Goal: Check status: Check status

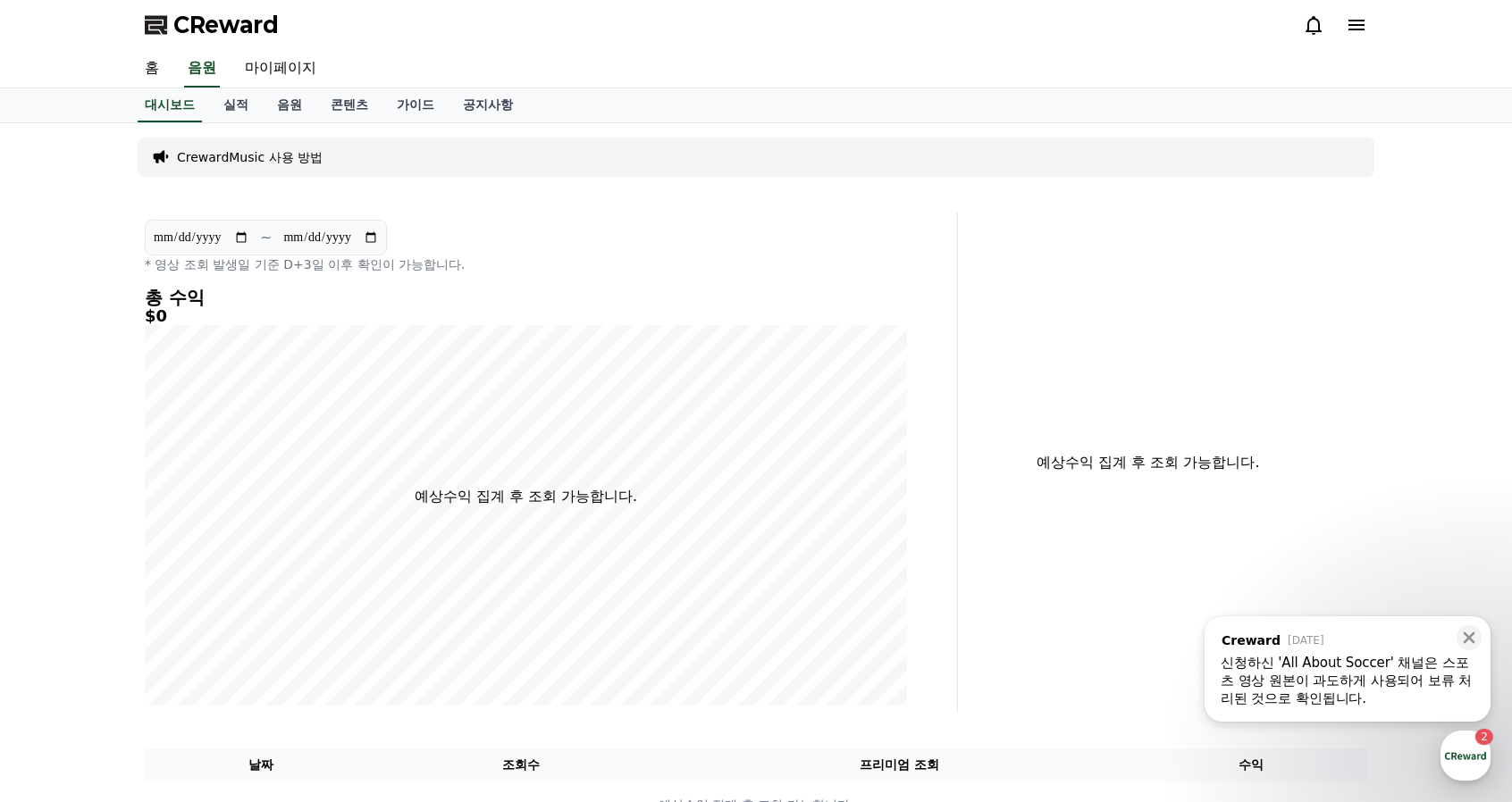
click at [1376, 694] on div "신청하신 'All About Soccer' 채널은 스포츠 영상 원본이 과도하게 사용되어 보류 처리된 것으로 확인됩니다." at bounding box center [1347, 681] width 254 height 54
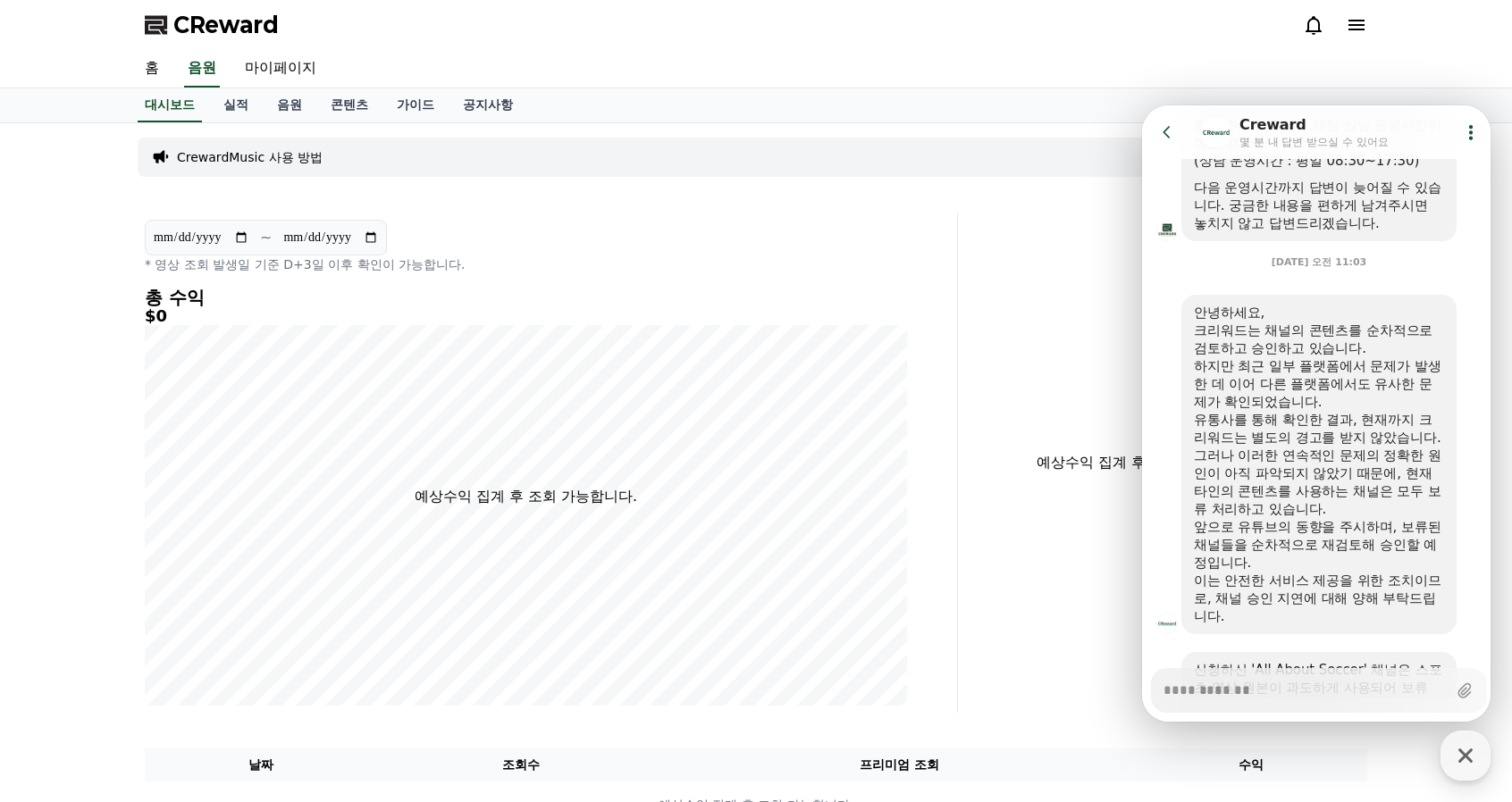
scroll to position [827, 0]
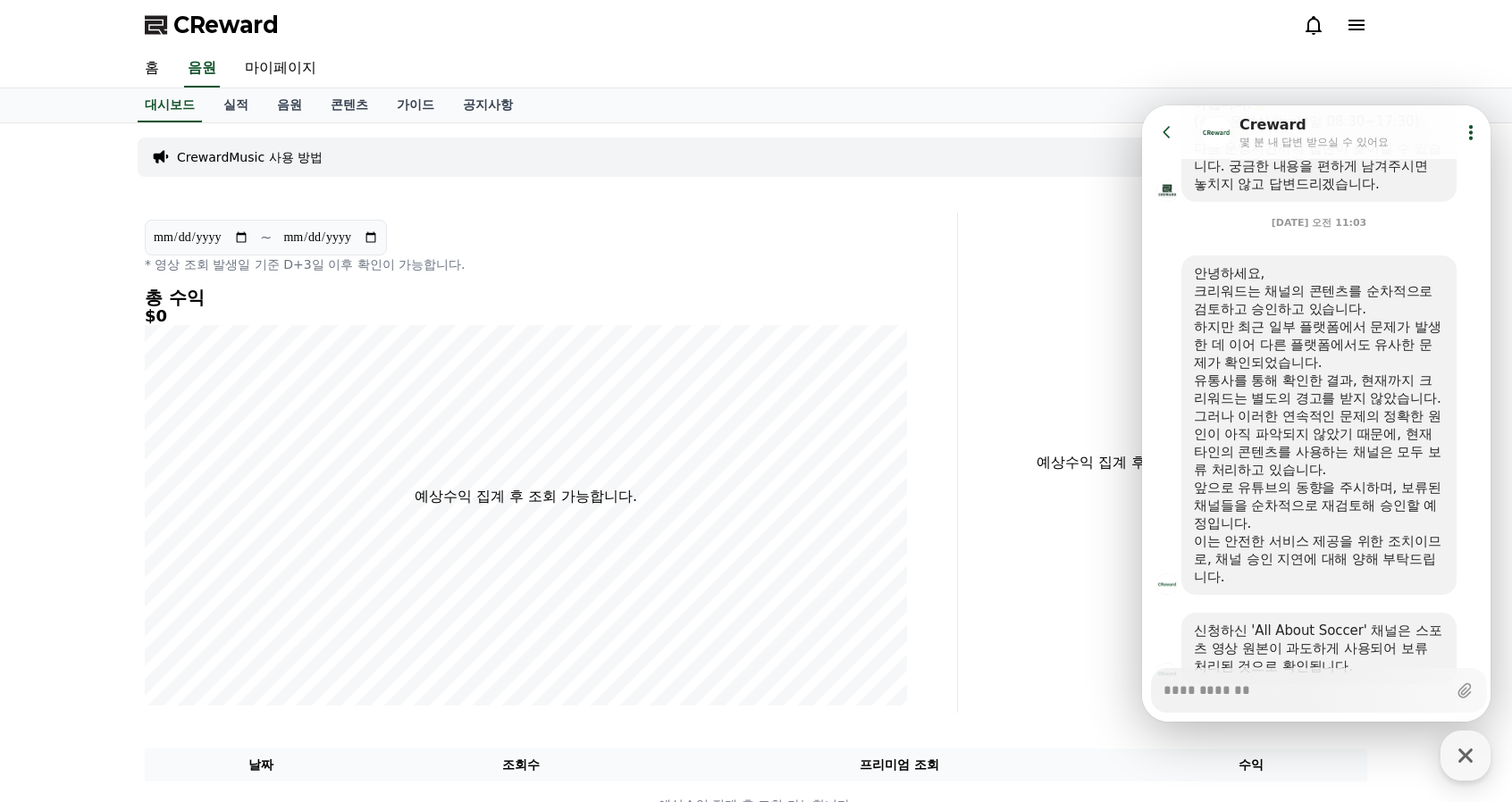
type textarea "*"
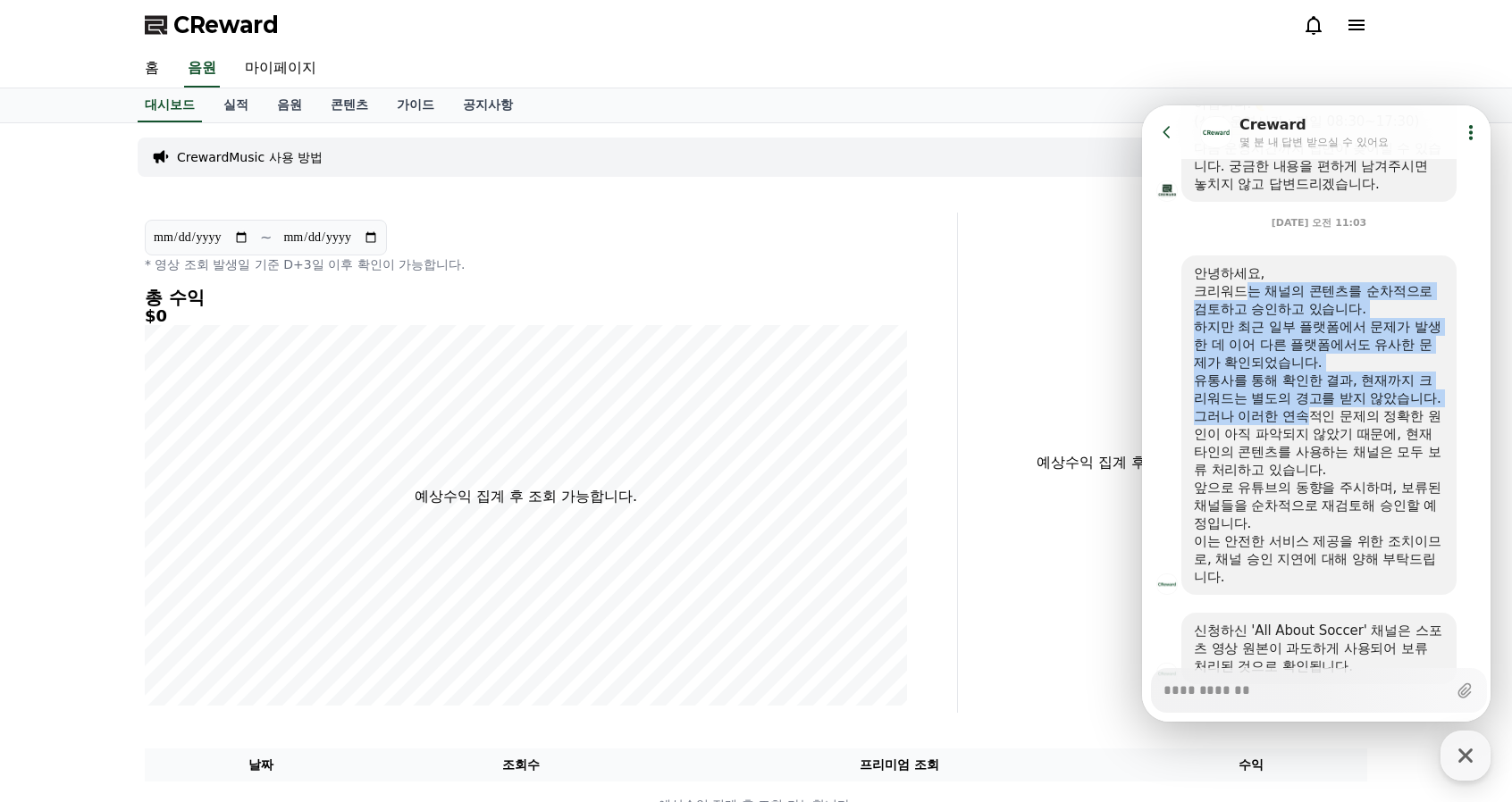
drag, startPoint x: 1253, startPoint y: 298, endPoint x: 1313, endPoint y: 431, distance: 145.9
click at [1313, 431] on div "안녕하세요, [PERSON_NAME]는 채널의 콘텐츠를 순차적으로 검토하고 승인하고 있습니다. 하지만 최근 일부 플랫폼에서 문제가 발생한 데 …" at bounding box center [1319, 426] width 250 height 322
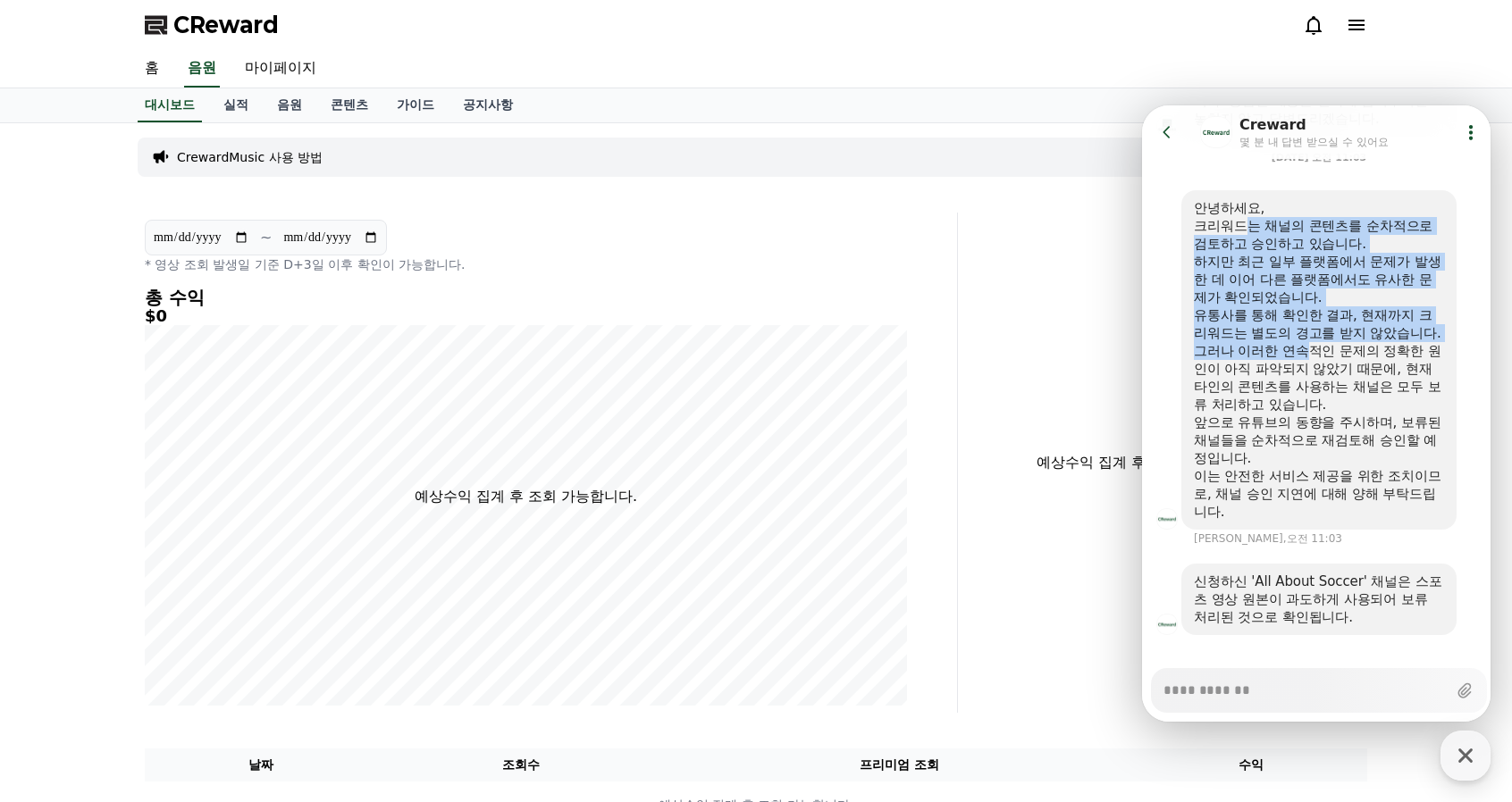
scroll to position [916, 0]
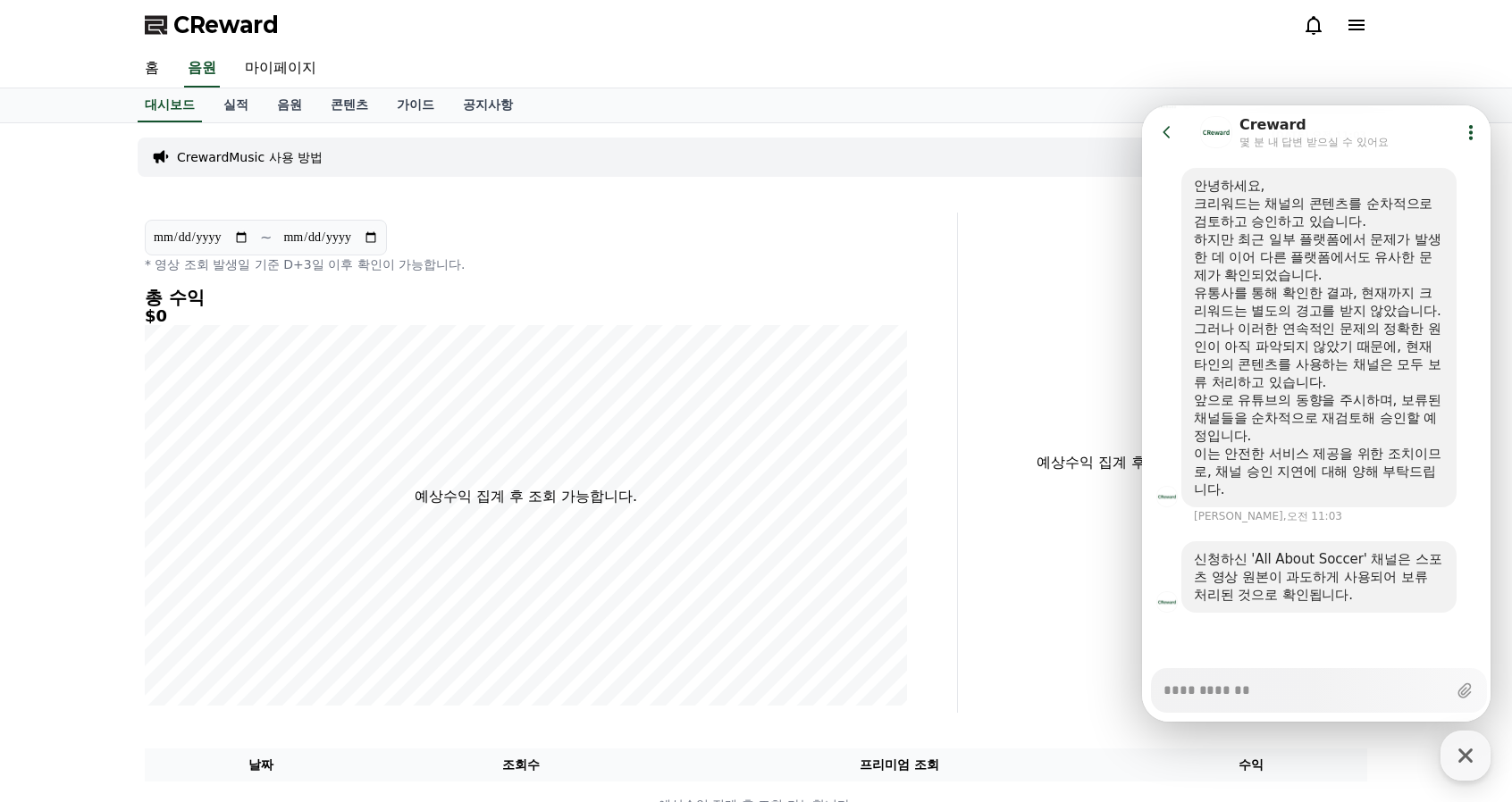
click at [1323, 348] on div "그러나 이러한 연속적인 문제의 정확한 원인이 아직 파악되지 않았기 때문에, 현재 타인의 콘텐츠를 사용하는 채널은 모두 보류 처리하고 있습니다." at bounding box center [1319, 355] width 250 height 72
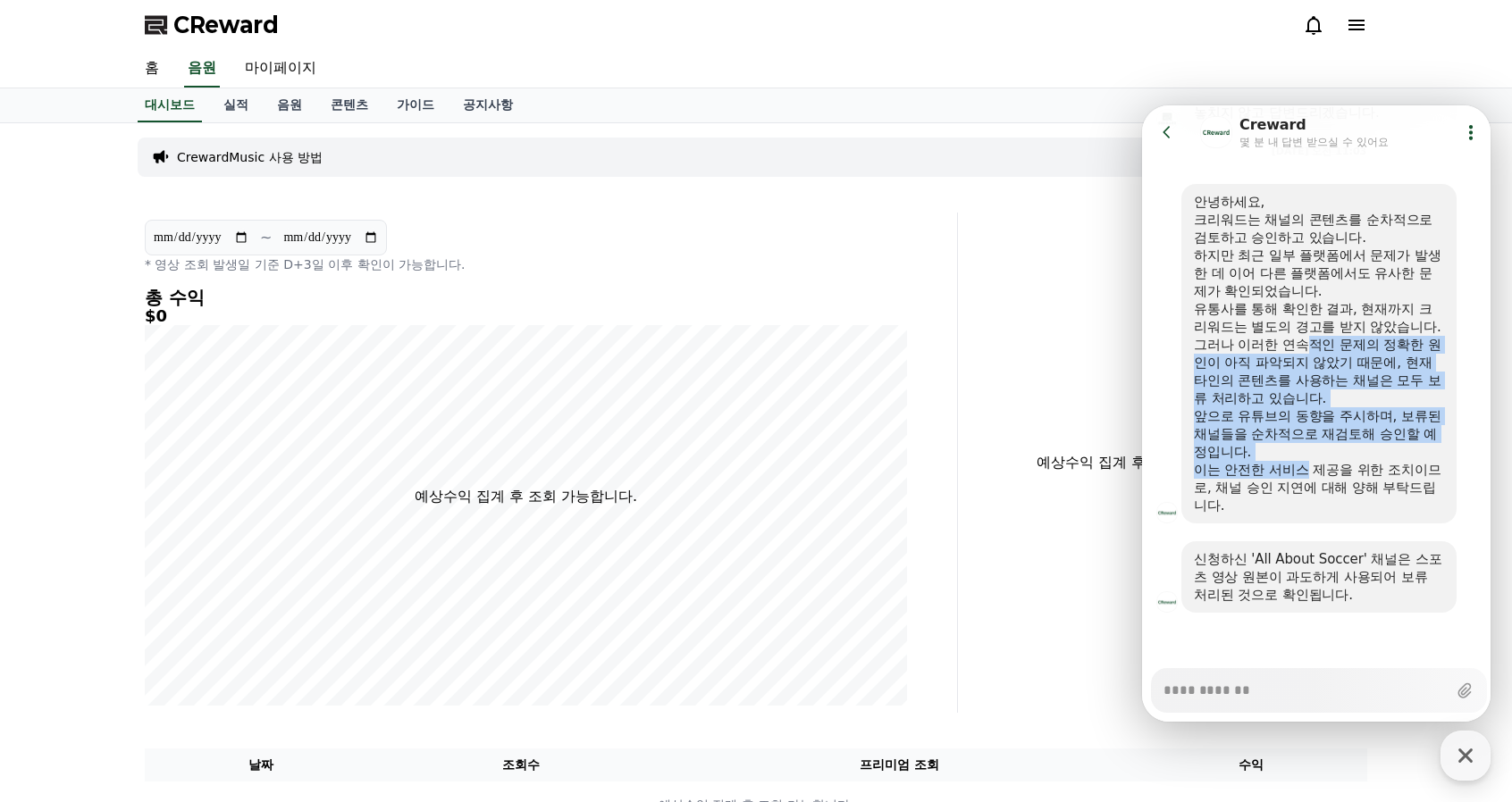
drag, startPoint x: 1316, startPoint y: 340, endPoint x: 1312, endPoint y: 471, distance: 131.1
click at [1312, 471] on div "안녕하세요, [PERSON_NAME]는 채널의 콘텐츠를 순차적으로 검토하고 승인하고 있습니다. 하지만 최근 일부 플랫폼에서 문제가 발생한 데 …" at bounding box center [1319, 354] width 250 height 322
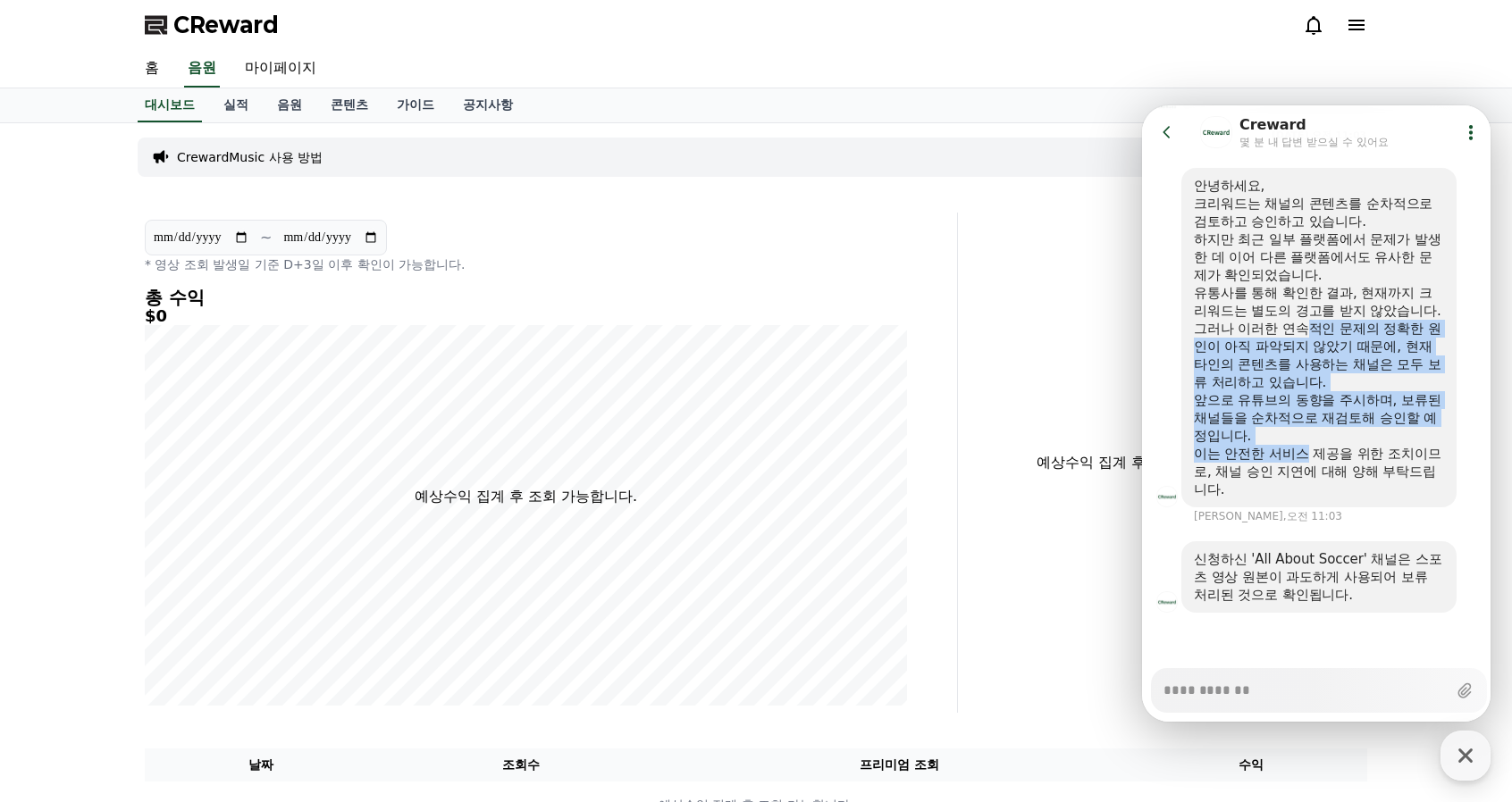
scroll to position [932, 0]
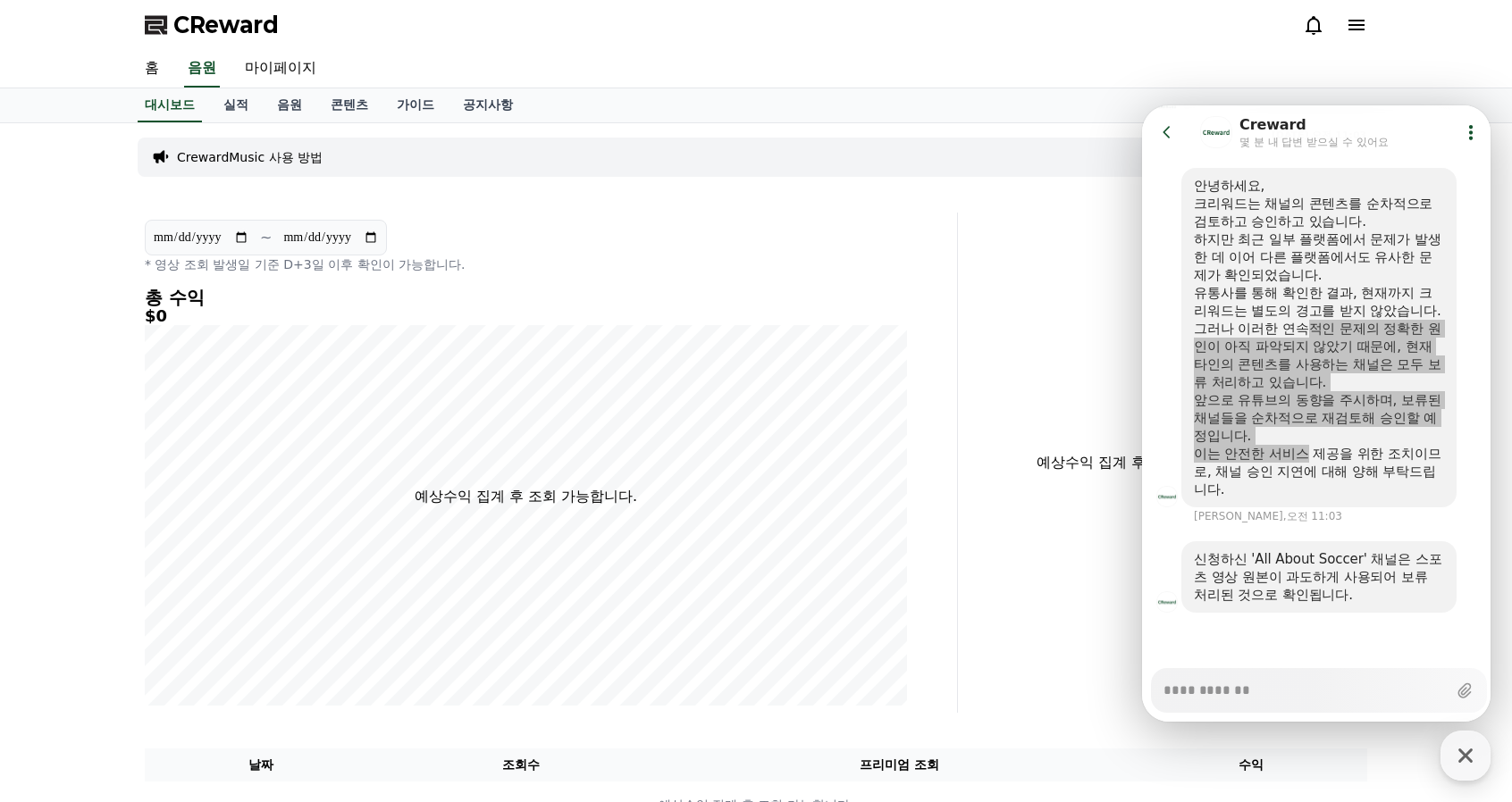
click at [776, 301] on h4 "총 수익" at bounding box center [526, 296] width 763 height 20
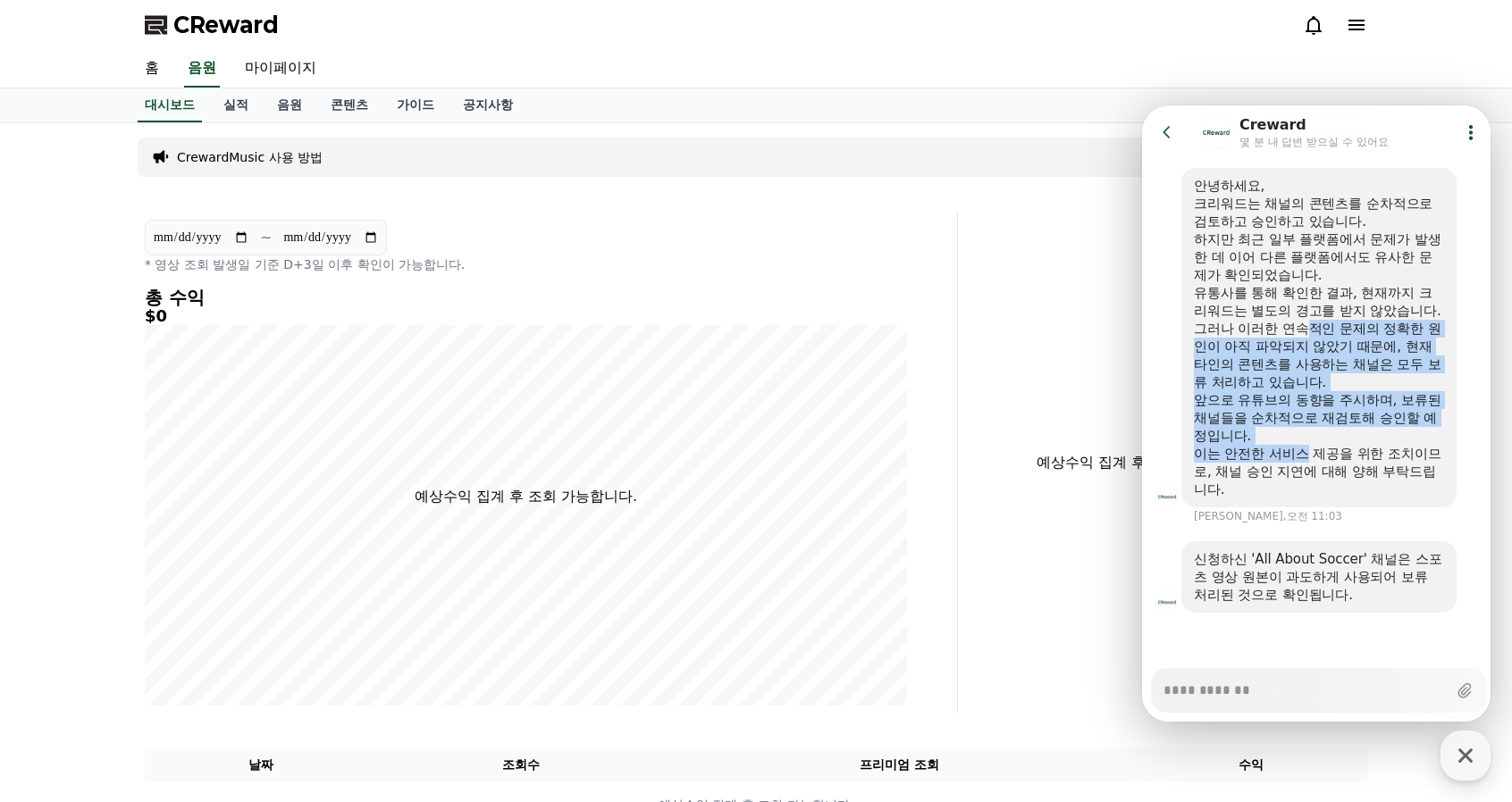
click at [1178, 134] on button "Go to previous page" at bounding box center [1174, 132] width 47 height 35
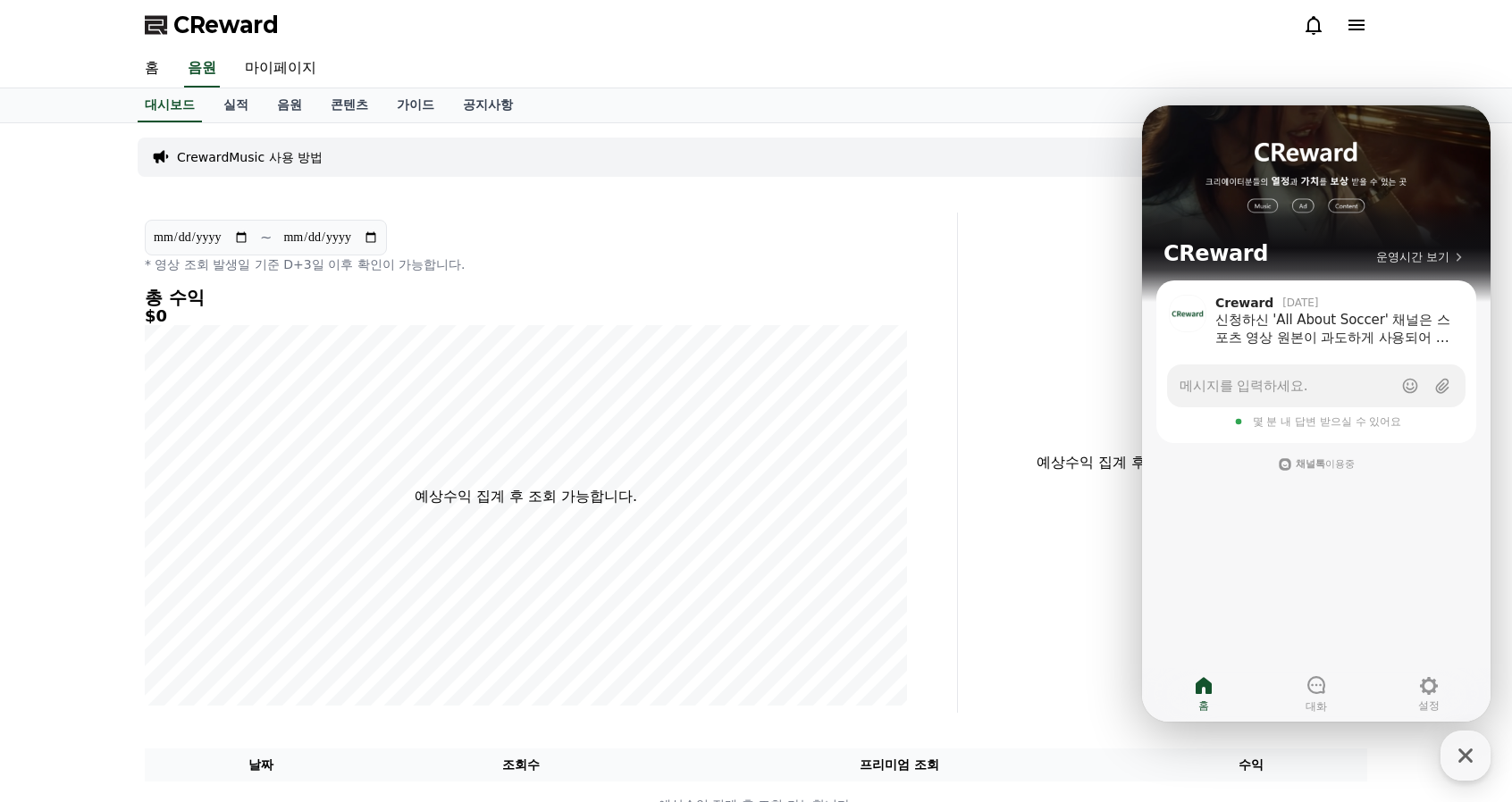
click at [931, 400] on div "**********" at bounding box center [548, 463] width 820 height 500
click at [1477, 749] on icon "button" at bounding box center [1466, 756] width 33 height 33
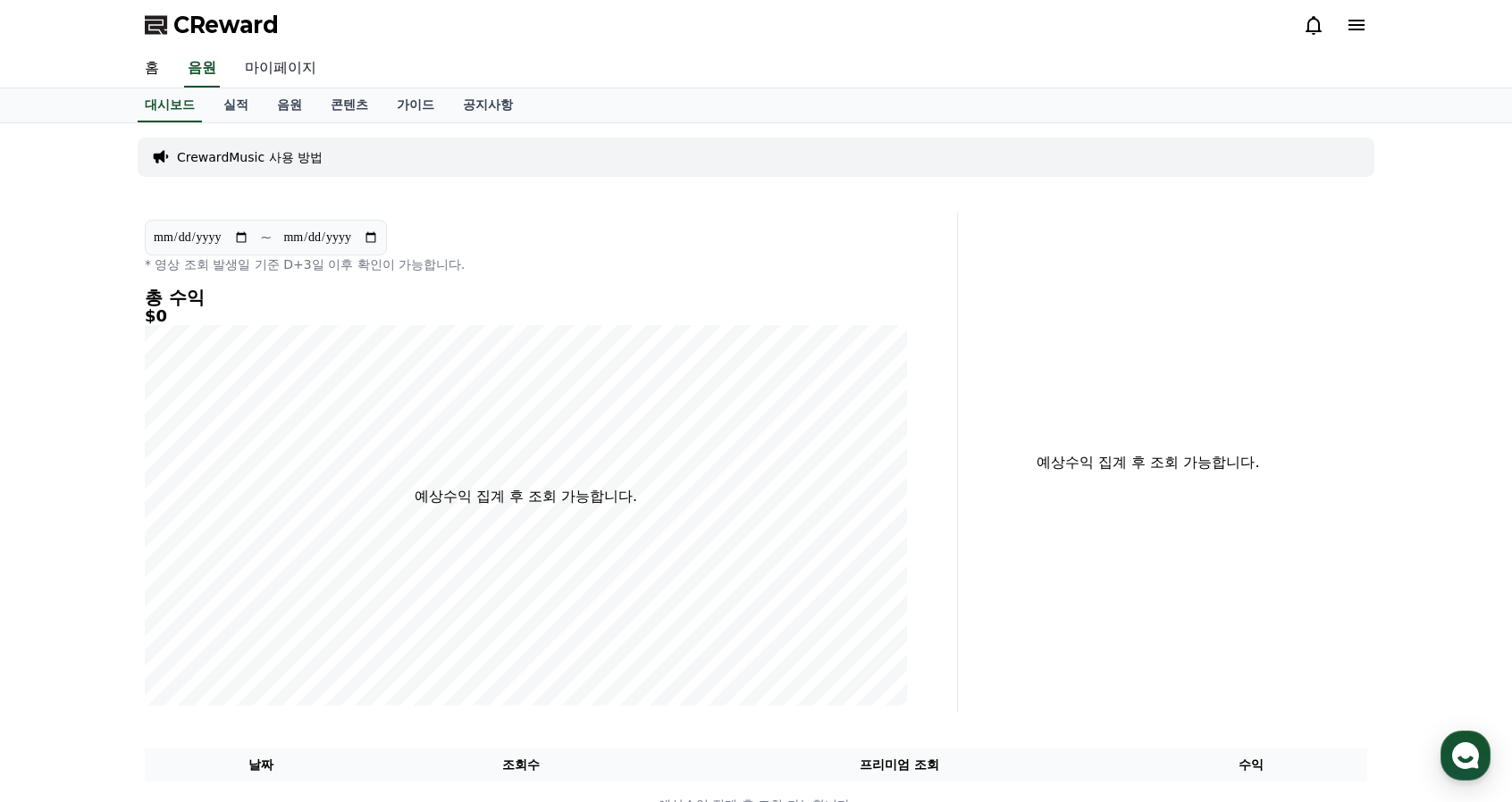
click at [282, 65] on link "마이페이지" at bounding box center [281, 69] width 100 height 37
select select "**********"
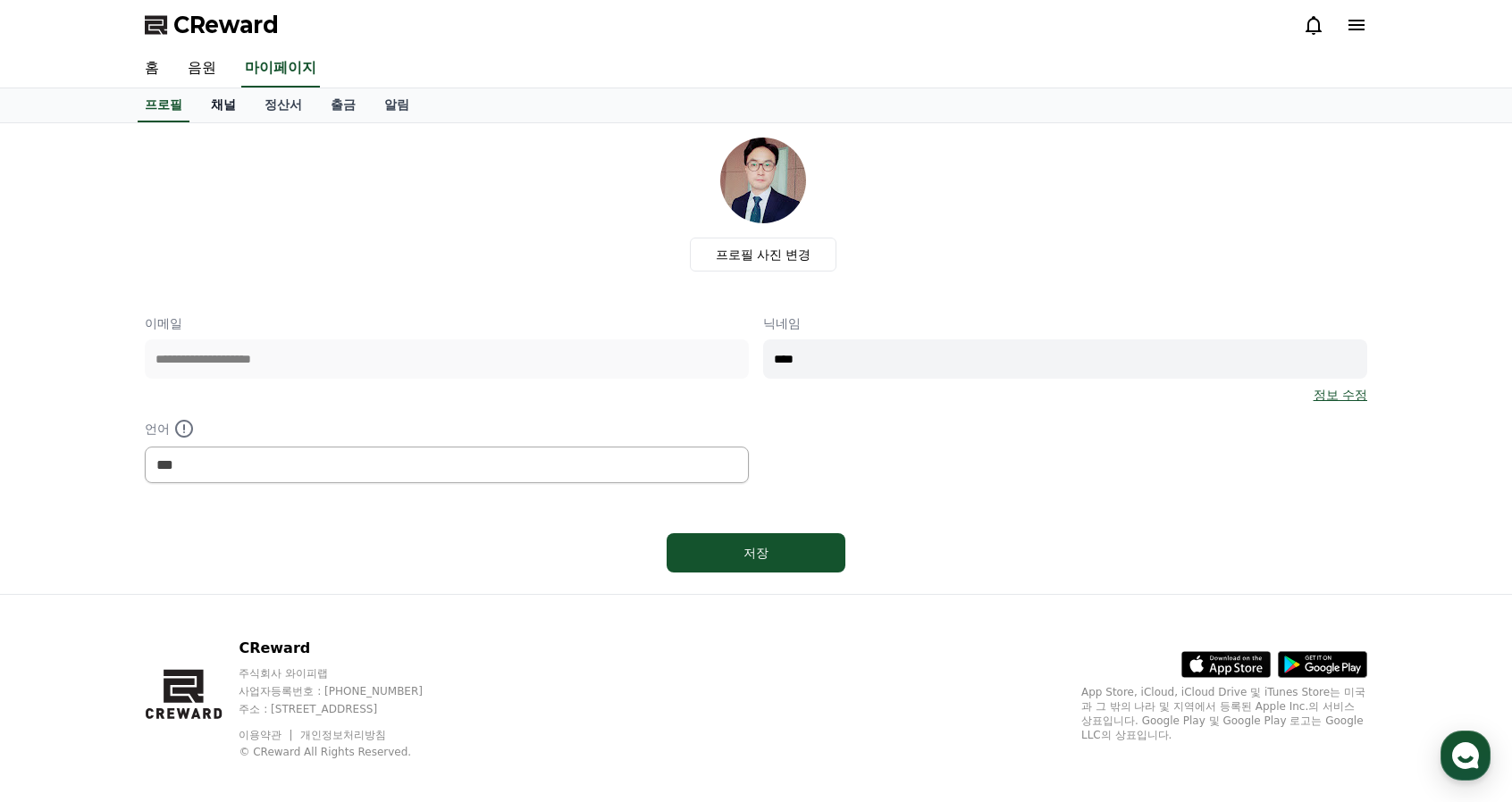
click at [238, 101] on link "채널" at bounding box center [223, 105] width 54 height 34
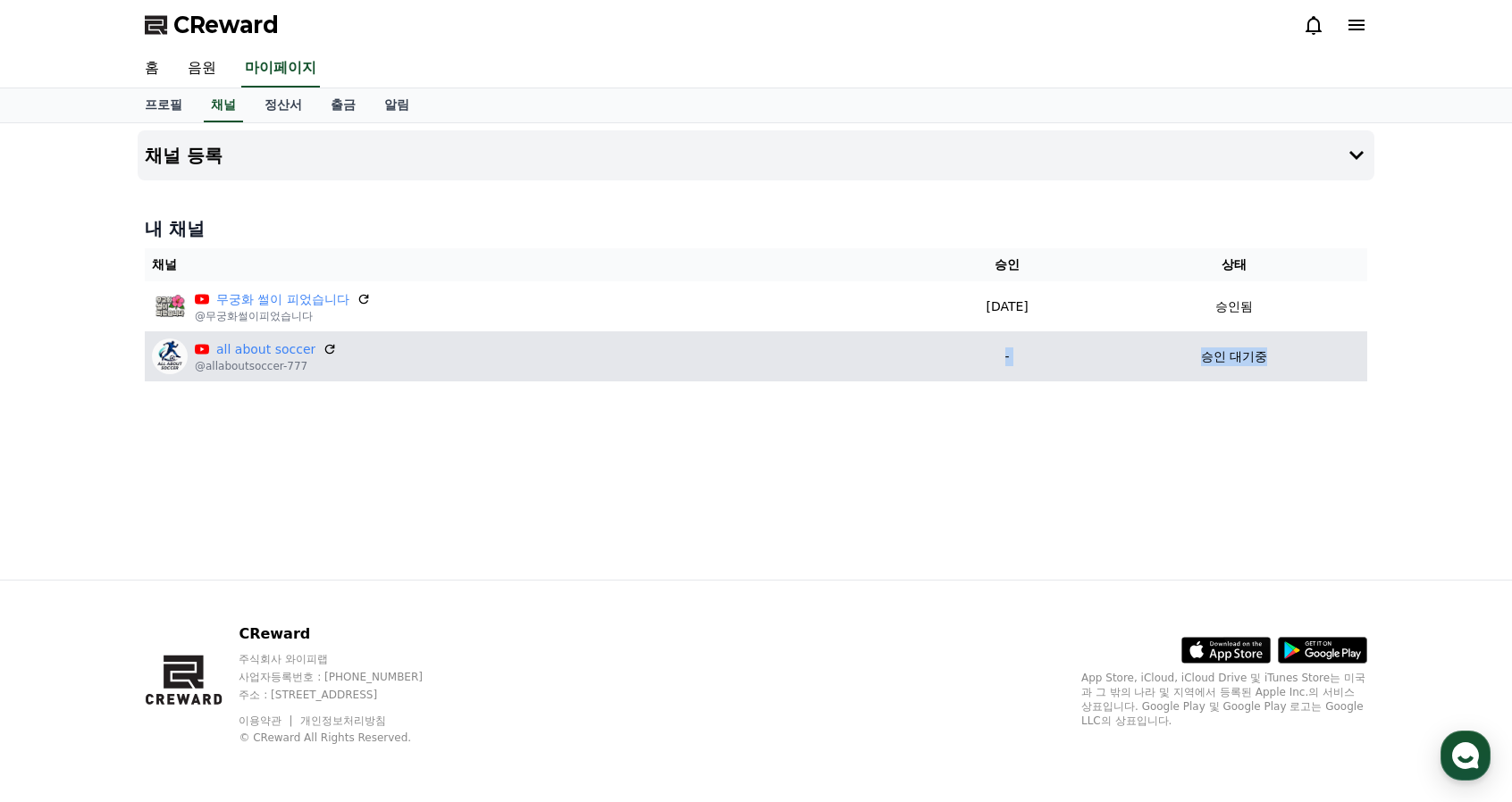
drag, startPoint x: 1289, startPoint y: 364, endPoint x: 951, endPoint y: 368, distance: 338.0
click at [962, 363] on tr "all about soccer @allaboutsoccer-777 - 승인 대기중" at bounding box center [756, 357] width 1223 height 50
click at [917, 379] on td "-" at bounding box center [1007, 357] width 187 height 50
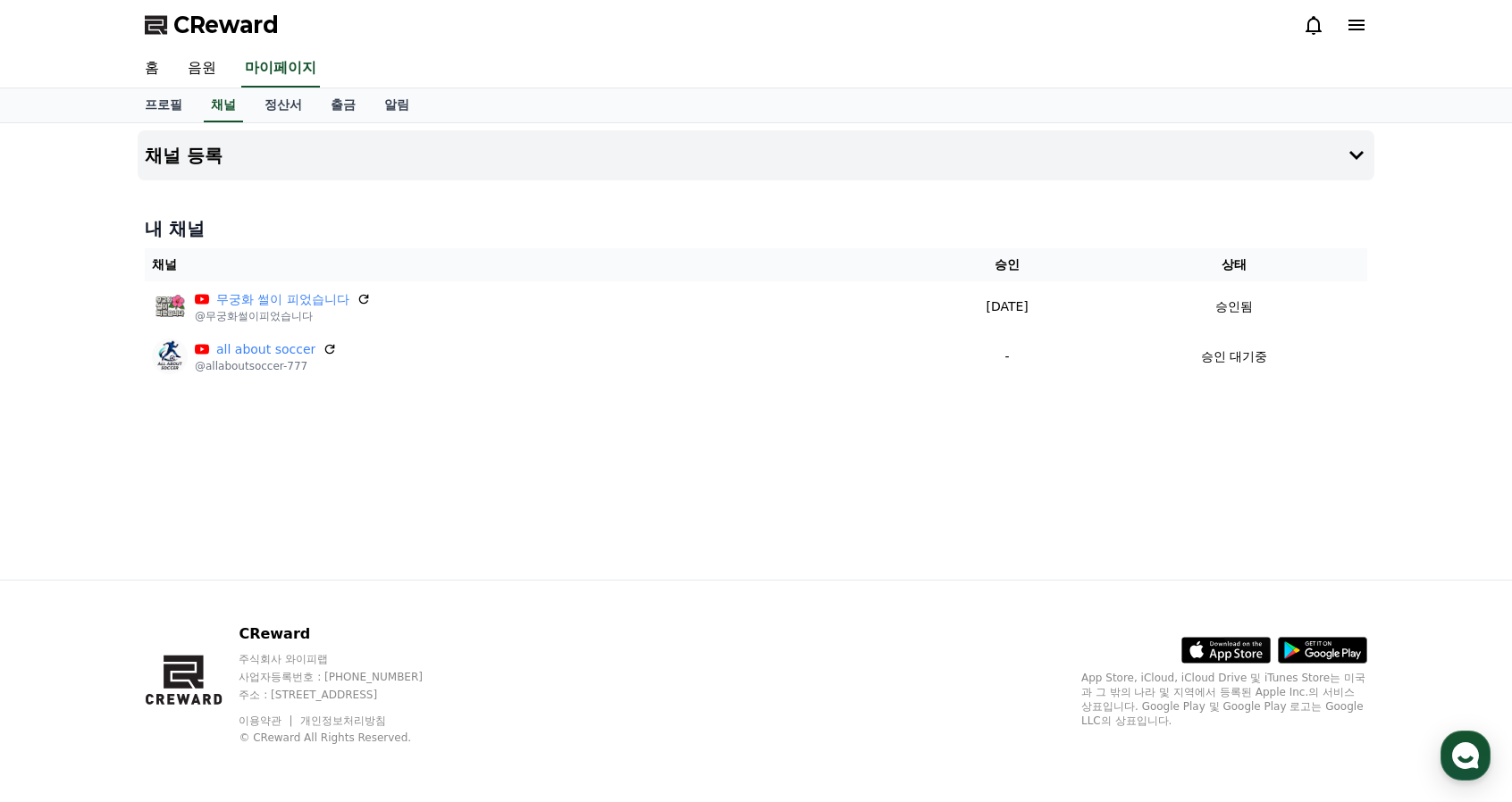
click at [439, 381] on div "내 채널 채널 승인 상태 무궁화 썰이 피었습니다 @무궁화썰이피었습니다 [DATE] 09-18 승인됨 all about soccer @allab…" at bounding box center [756, 298] width 1237 height 179
